Goal: Task Accomplishment & Management: Complete application form

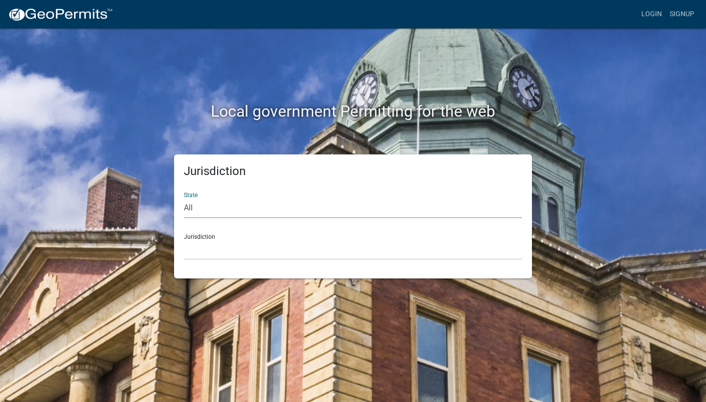
select select "[US_STATE]"
click at [202, 237] on div "Jurisdiction [GEOGRAPHIC_DATA], [US_STATE][PERSON_NAME][GEOGRAPHIC_DATA], [US_S…" at bounding box center [353, 243] width 338 height 34
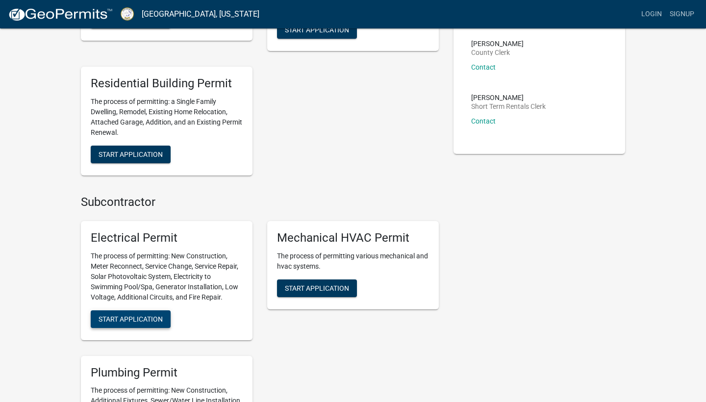
scroll to position [286, 0]
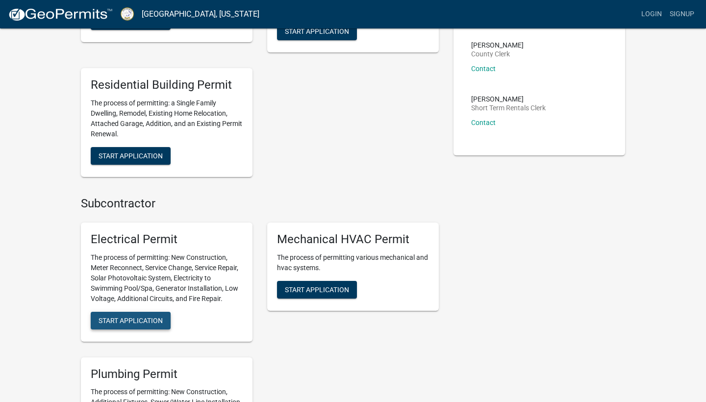
click at [144, 316] on span "Start Application" at bounding box center [131, 320] width 64 height 8
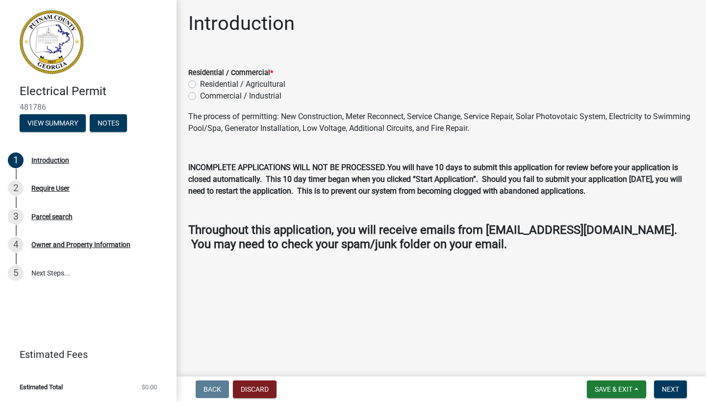
click at [200, 85] on label "Residential / Agricultural" at bounding box center [242, 84] width 85 height 12
click at [200, 85] on input "Residential / Agricultural" at bounding box center [203, 81] width 6 height 6
radio input "true"
click at [252, 389] on button "Discard" at bounding box center [255, 389] width 44 height 18
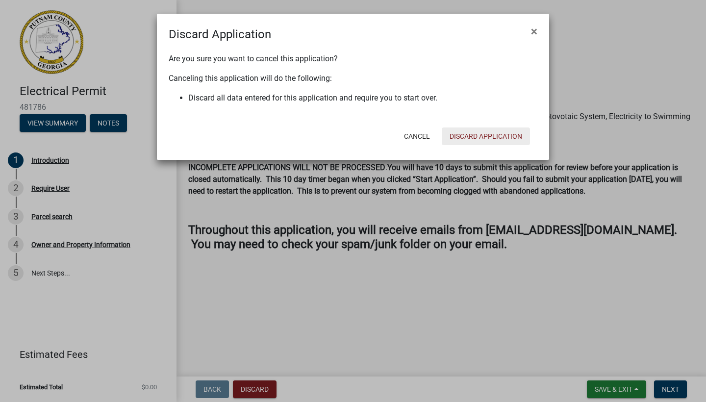
click at [472, 135] on button "Discard Application" at bounding box center [486, 136] width 88 height 18
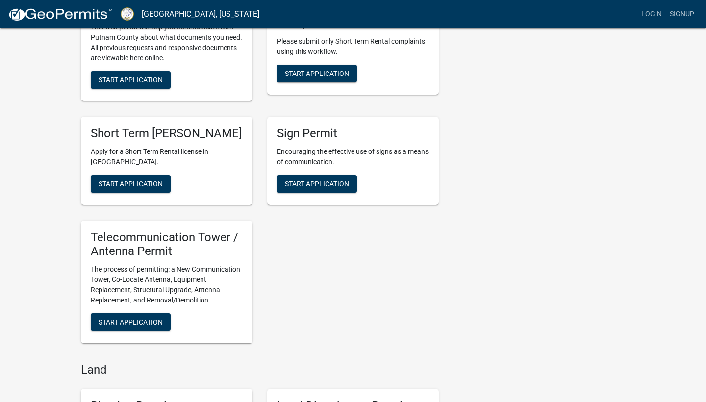
scroll to position [820, 0]
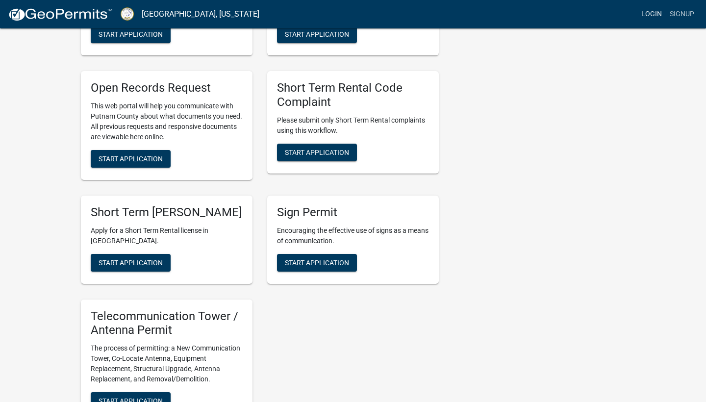
click at [650, 15] on link "Login" at bounding box center [651, 14] width 28 height 19
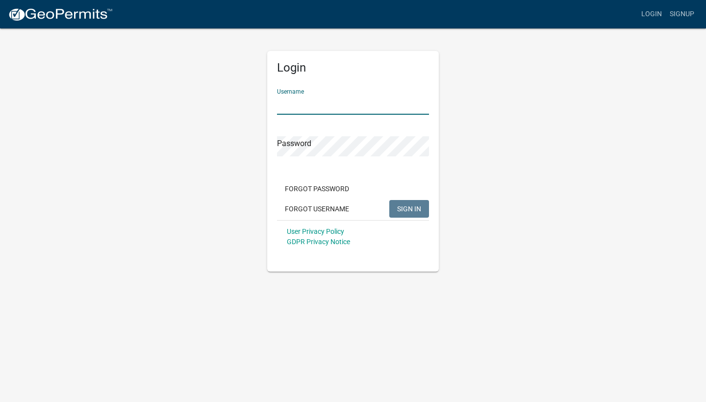
type input "Kbutts3870"
click at [406, 208] on span "SIGN IN" at bounding box center [409, 208] width 24 height 8
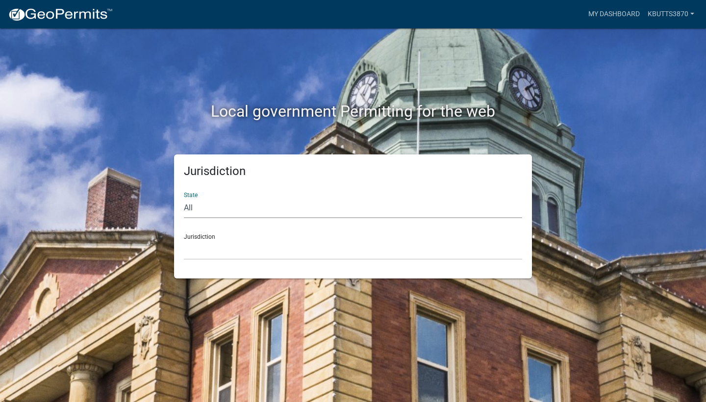
select select "[US_STATE]"
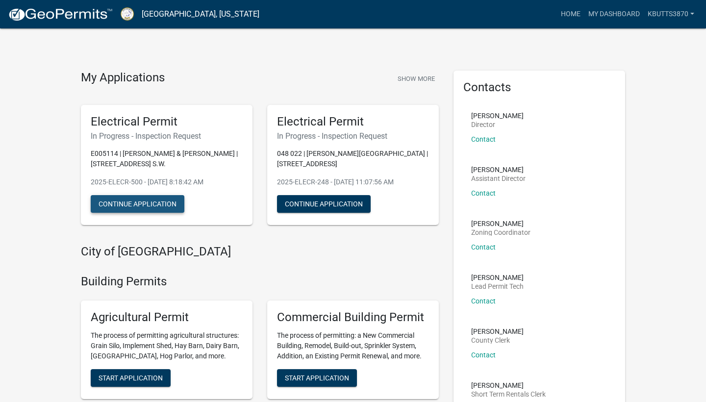
click at [130, 202] on button "Continue Application" at bounding box center [138, 204] width 94 height 18
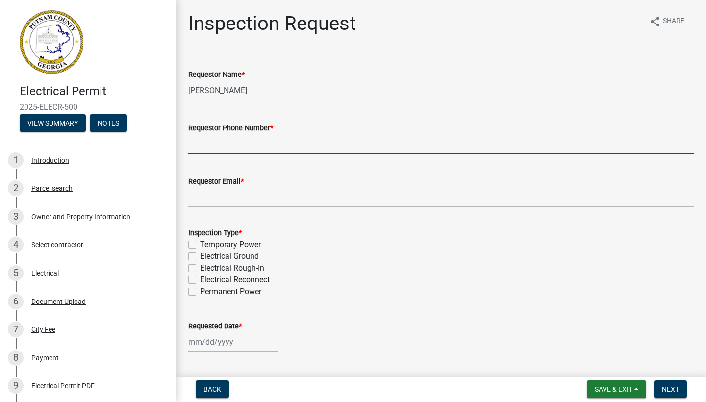
click at [208, 146] on input "Requestor Phone Number *" at bounding box center [441, 144] width 506 height 20
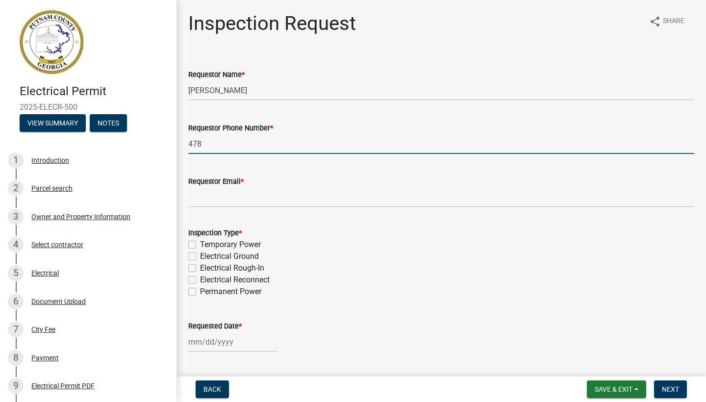
type input "4782886835"
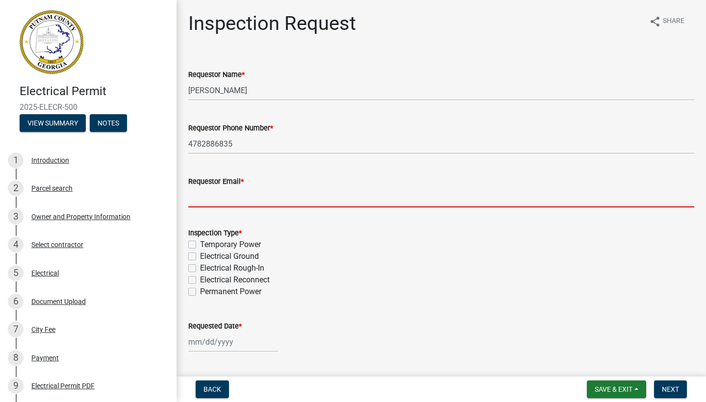
click at [200, 198] on input "Requestor Email *" at bounding box center [441, 197] width 506 height 20
type input "[EMAIL_ADDRESS][DOMAIN_NAME]"
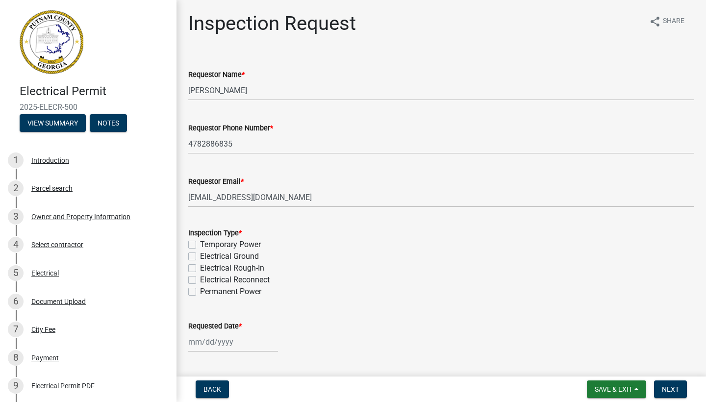
click at [200, 268] on label "Electrical Rough-In" at bounding box center [232, 268] width 64 height 12
click at [200, 268] on input "Electrical Rough-In" at bounding box center [203, 265] width 6 height 6
checkbox input "true"
checkbox input "false"
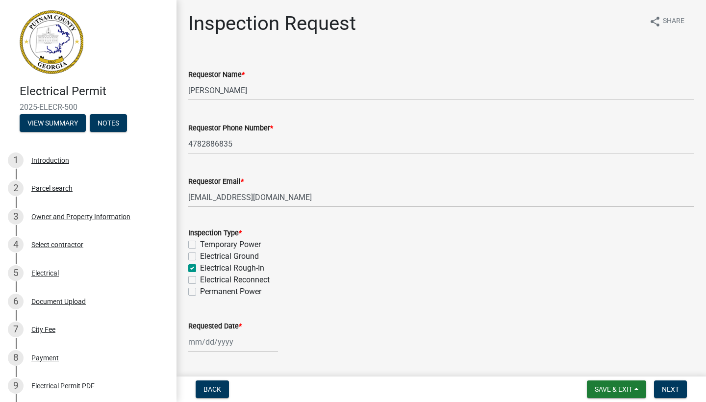
checkbox input "true"
checkbox input "false"
click at [200, 340] on div at bounding box center [233, 342] width 90 height 20
select select "9"
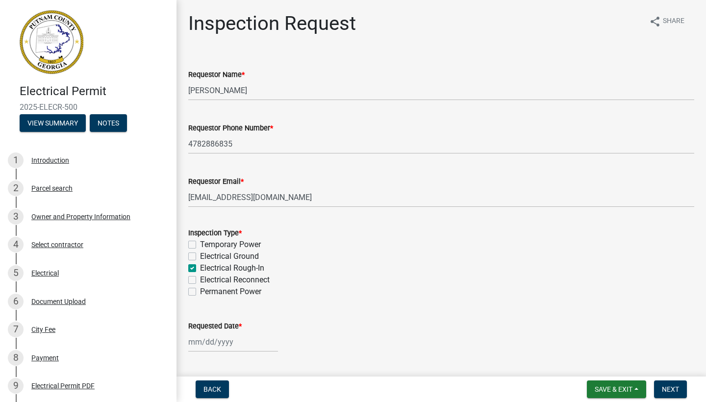
select select "2025"
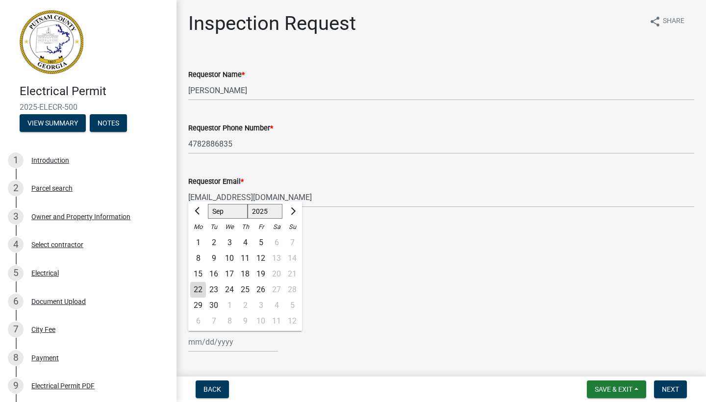
click at [197, 286] on div "22" at bounding box center [198, 290] width 16 height 16
type input "[DATE]"
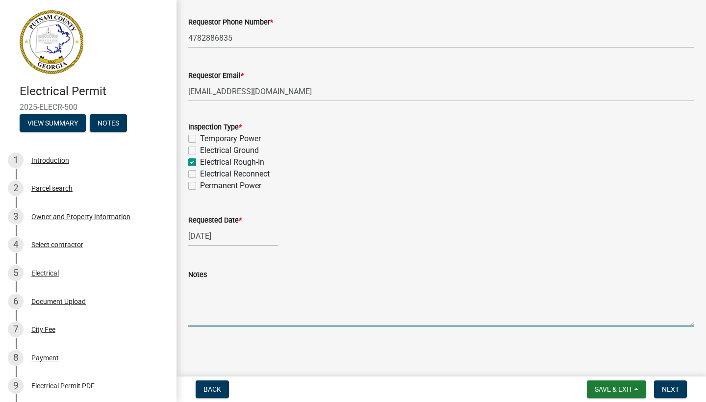
click at [200, 300] on textarea "Notes" at bounding box center [441, 303] width 506 height 46
type textarea "Ready for rough-in inspection."
click at [669, 388] on span "Next" at bounding box center [670, 389] width 17 height 8
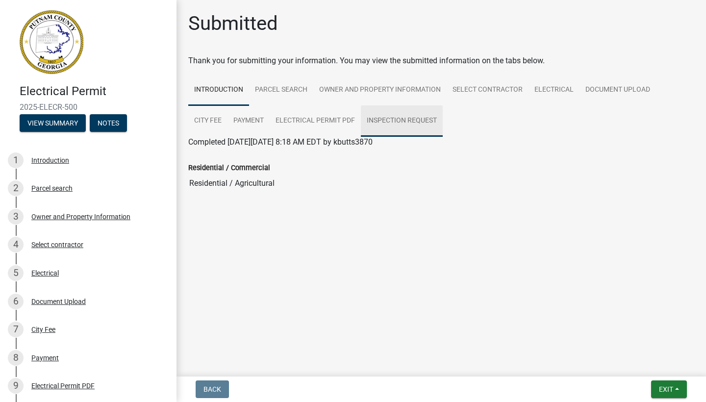
click at [361, 117] on link "Inspection Request" at bounding box center [402, 120] width 82 height 31
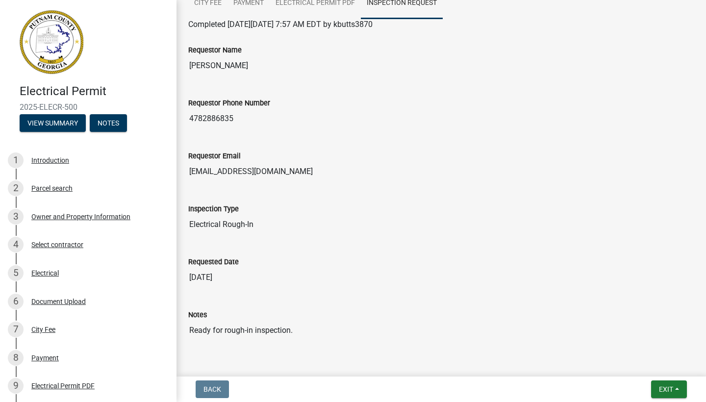
scroll to position [117, 0]
click at [664, 389] on span "Exit" at bounding box center [666, 389] width 14 height 8
click at [641, 365] on button "Save & Exit" at bounding box center [647, 364] width 78 height 24
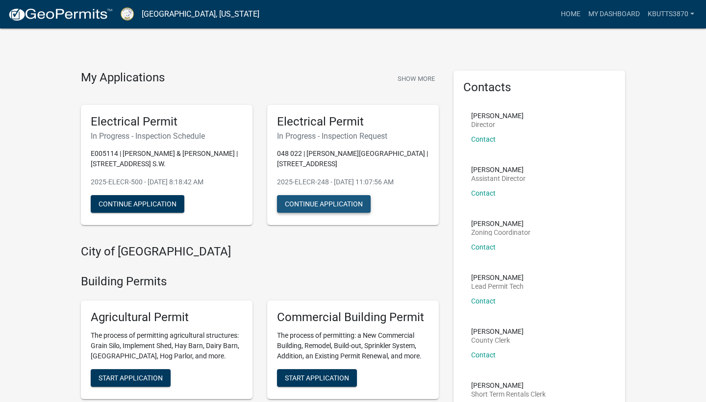
click at [324, 195] on button "Continue Application" at bounding box center [324, 204] width 94 height 18
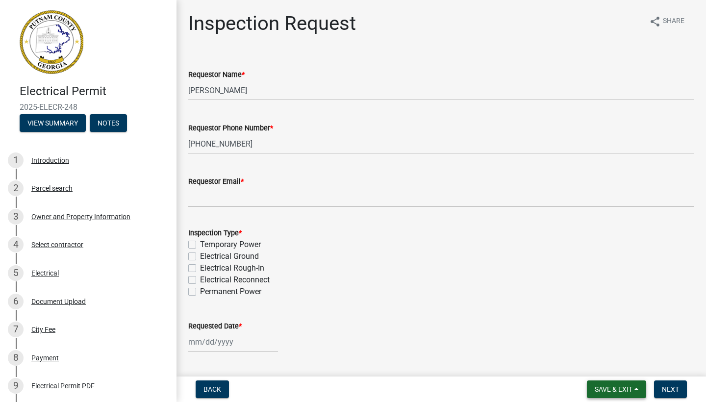
click at [611, 389] on span "Save & Exit" at bounding box center [614, 389] width 38 height 8
click at [598, 366] on button "Save & Exit" at bounding box center [607, 364] width 78 height 24
